Goal: Communication & Community: Ask a question

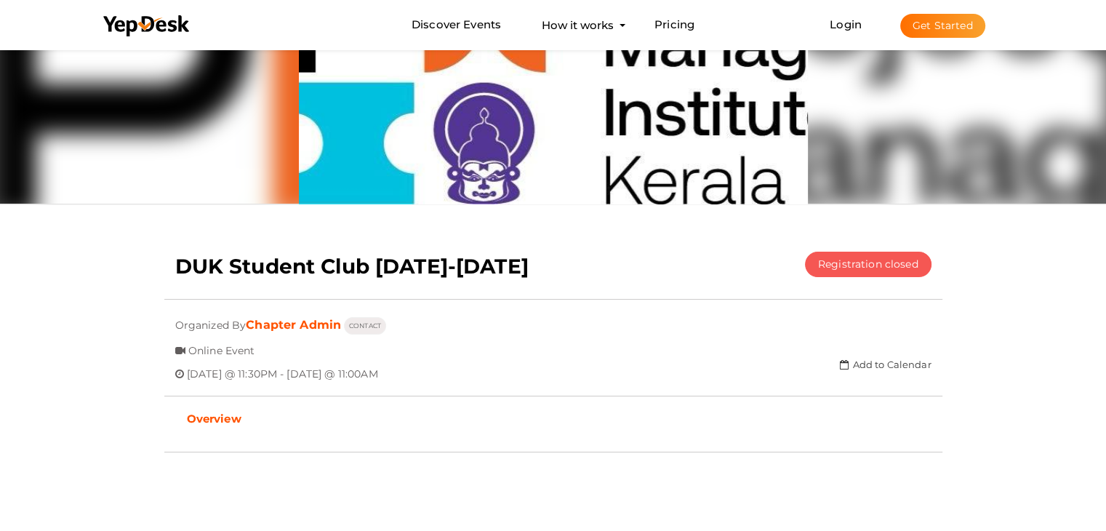
scroll to position [96, 0]
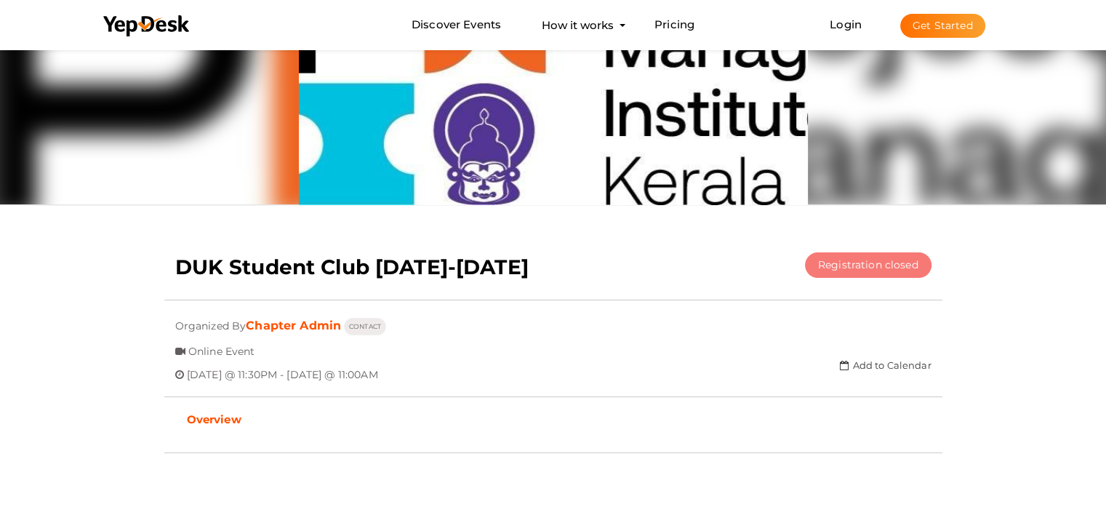
click at [865, 265] on button "Registration closed" at bounding box center [868, 264] width 127 height 25
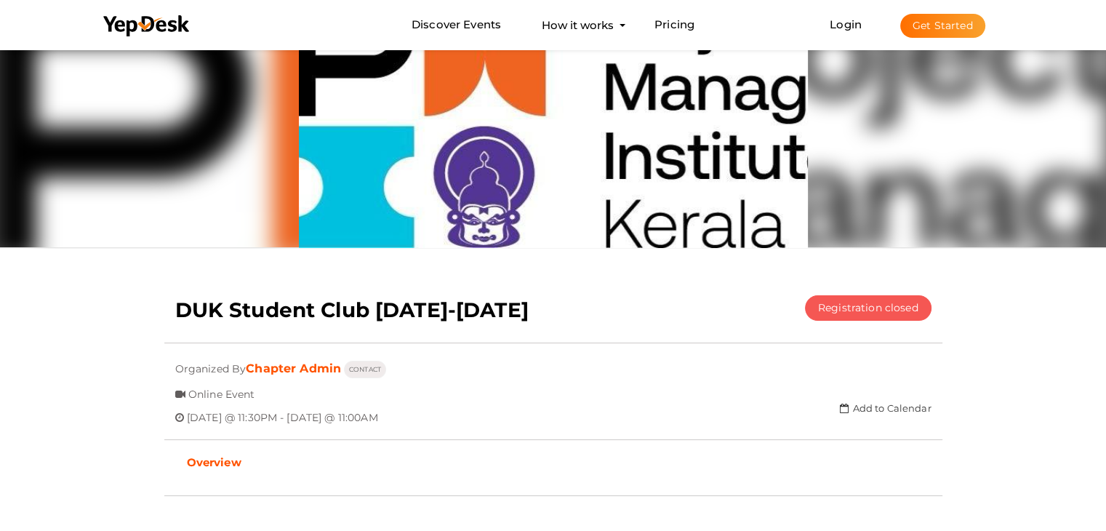
scroll to position [0, 0]
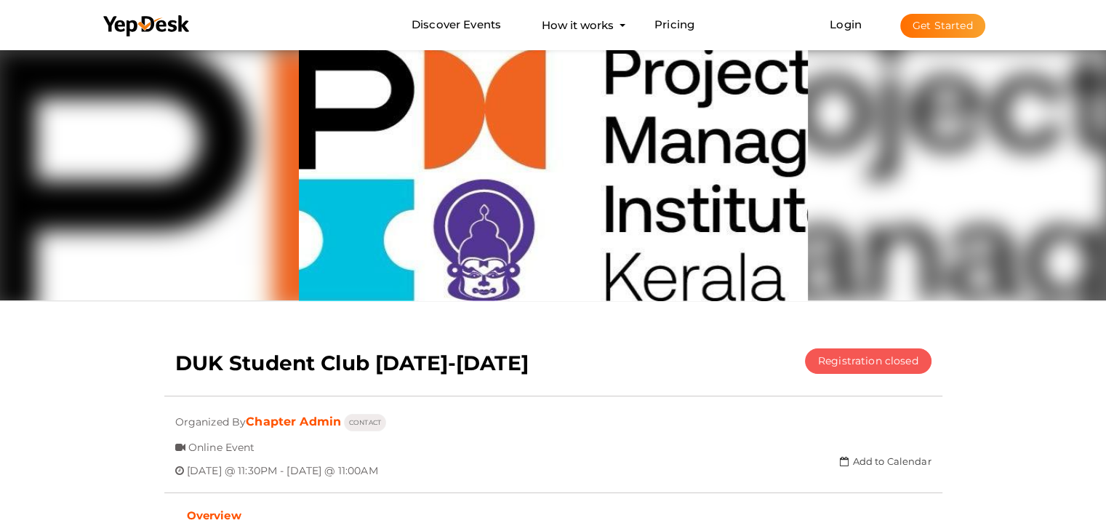
click at [930, 28] on button "Get Started" at bounding box center [942, 26] width 85 height 24
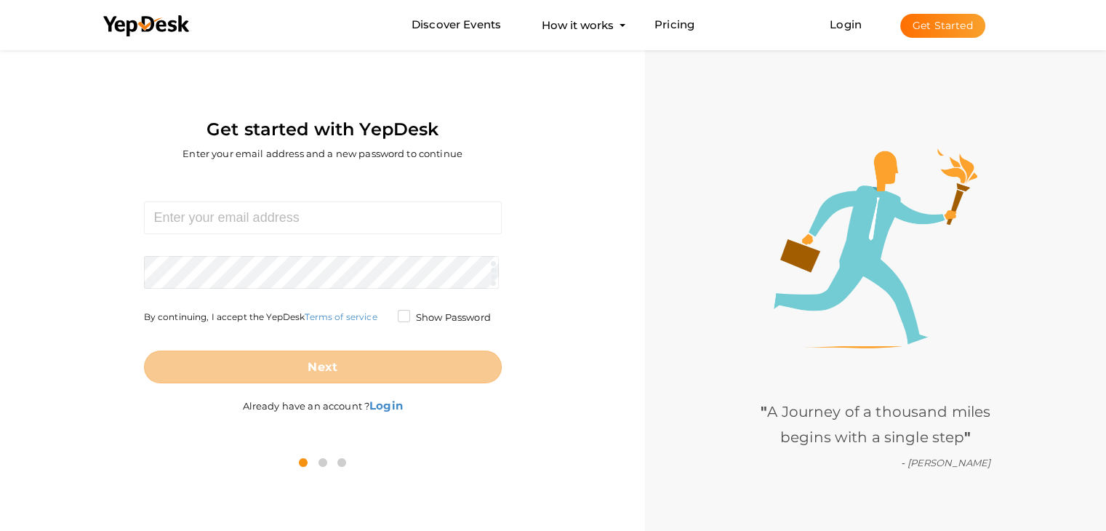
click at [320, 458] on icon at bounding box center [323, 462] width 16 height 17
click at [340, 459] on icon at bounding box center [342, 462] width 16 height 17
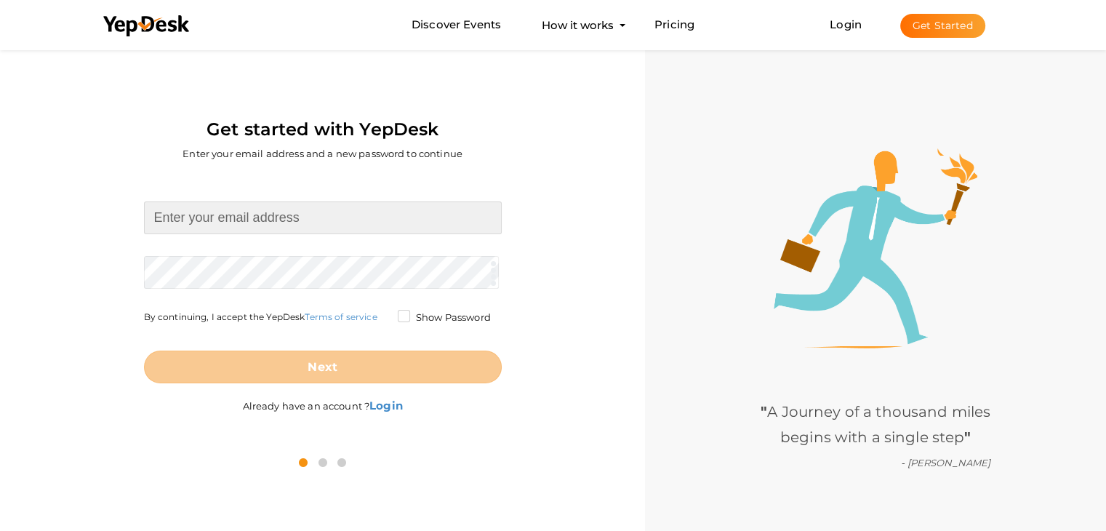
click at [256, 218] on input at bounding box center [323, 217] width 358 height 33
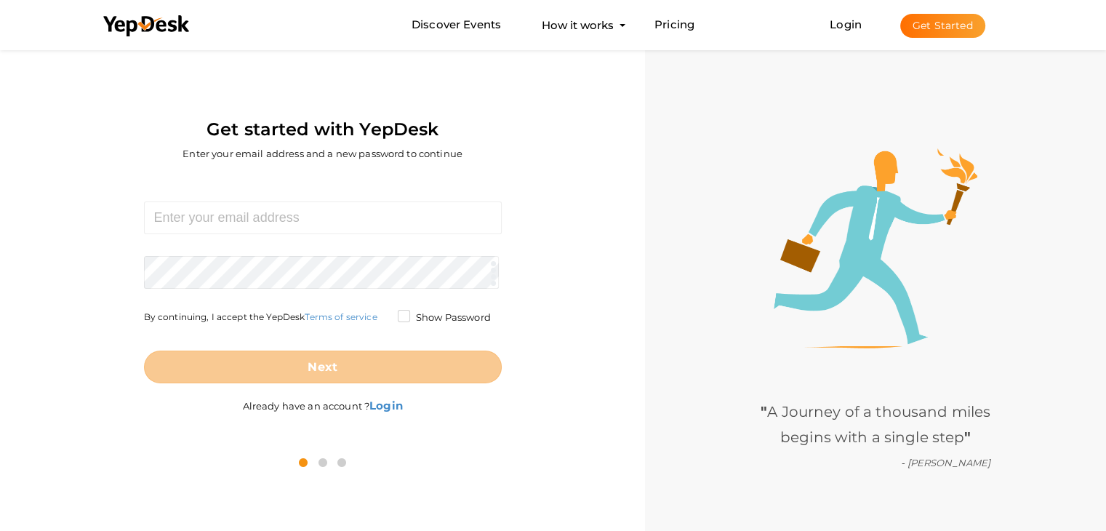
click at [386, 188] on div "Required. Invalid email. Checking You already have a YepDesk account. Please Si…" at bounding box center [322, 309] width 623 height 268
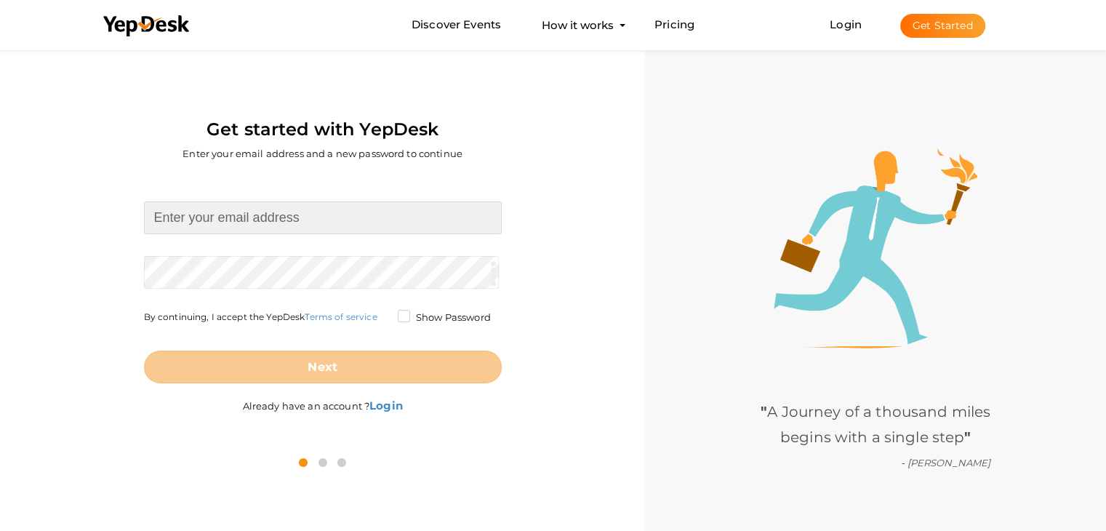
click at [223, 221] on input at bounding box center [323, 217] width 358 height 33
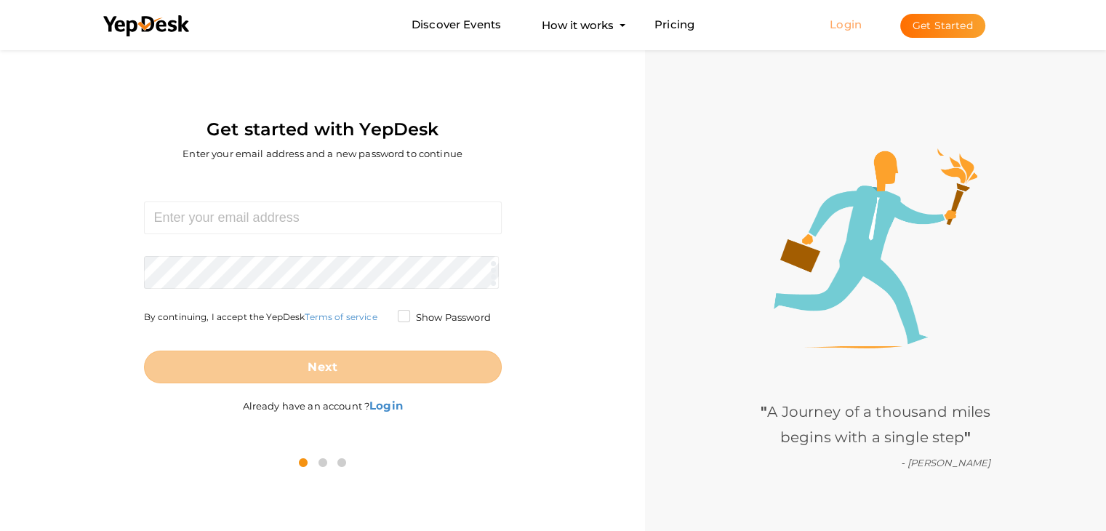
click at [836, 21] on link "Login" at bounding box center [846, 24] width 32 height 14
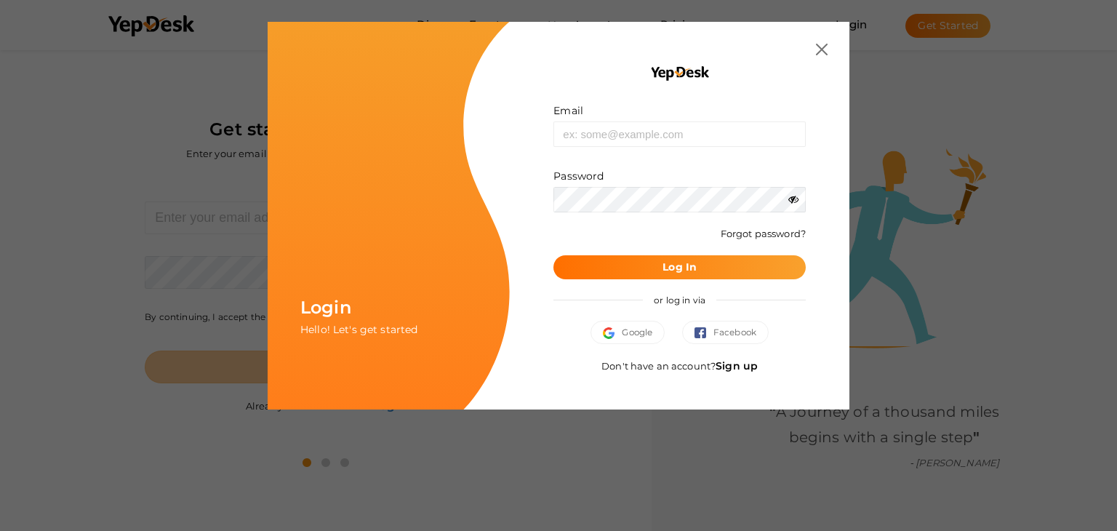
click at [829, 44] on div "Email Invalid email. Password Wrong Credentials Forgot password? Log In or log …" at bounding box center [680, 216] width 340 height 388
click at [820, 46] on img at bounding box center [822, 50] width 12 height 12
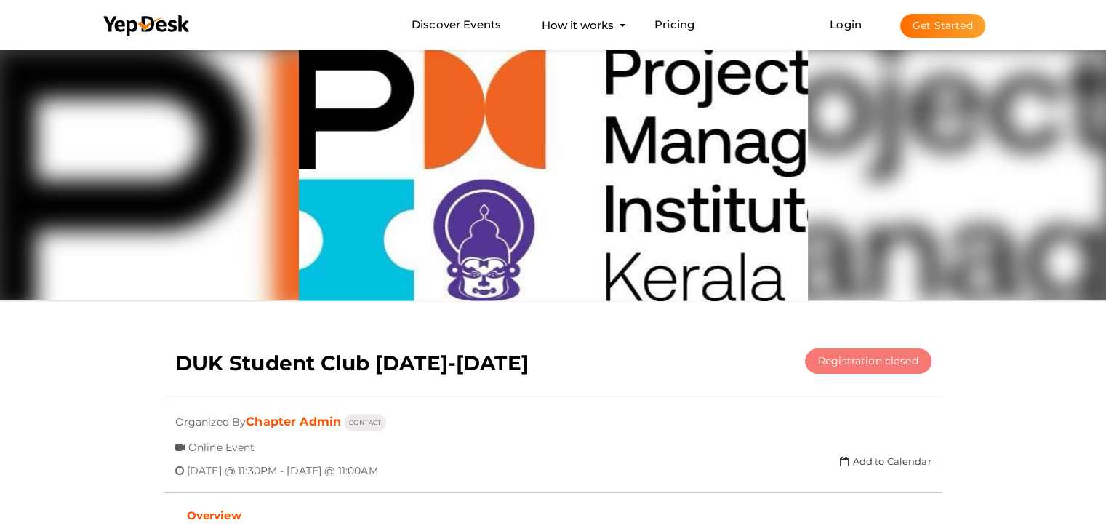
click at [911, 367] on button "Registration closed" at bounding box center [868, 360] width 127 height 25
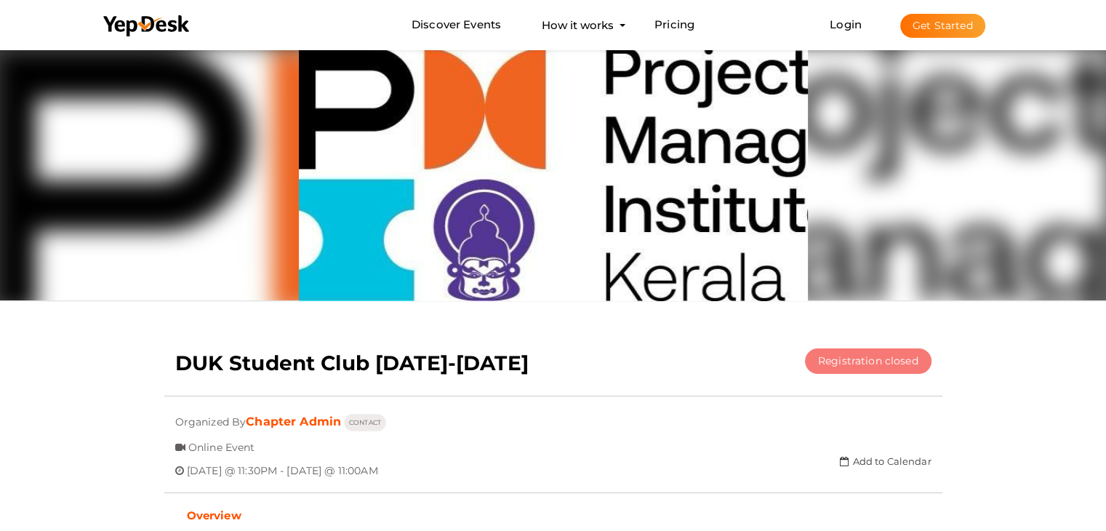
click at [911, 367] on button "Registration closed" at bounding box center [868, 360] width 127 height 25
click at [373, 423] on button "CONTACT" at bounding box center [365, 422] width 42 height 17
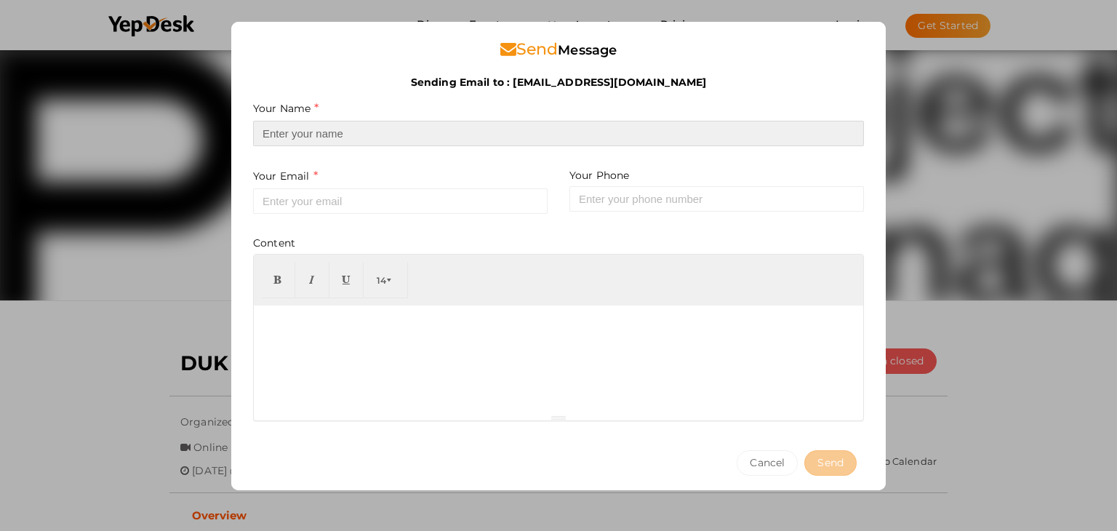
click at [381, 135] on input at bounding box center [558, 133] width 611 height 25
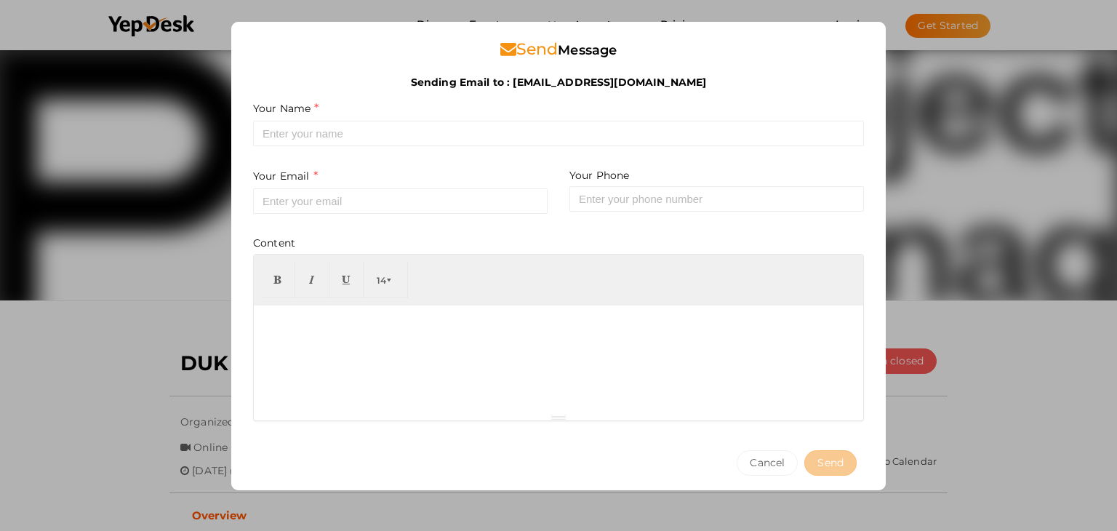
click at [1006, 73] on div "Send Message Sending Email to : chapter.admin@pmikerala.org Sending Email to : …" at bounding box center [558, 265] width 1117 height 531
